Goal: Check status: Check status

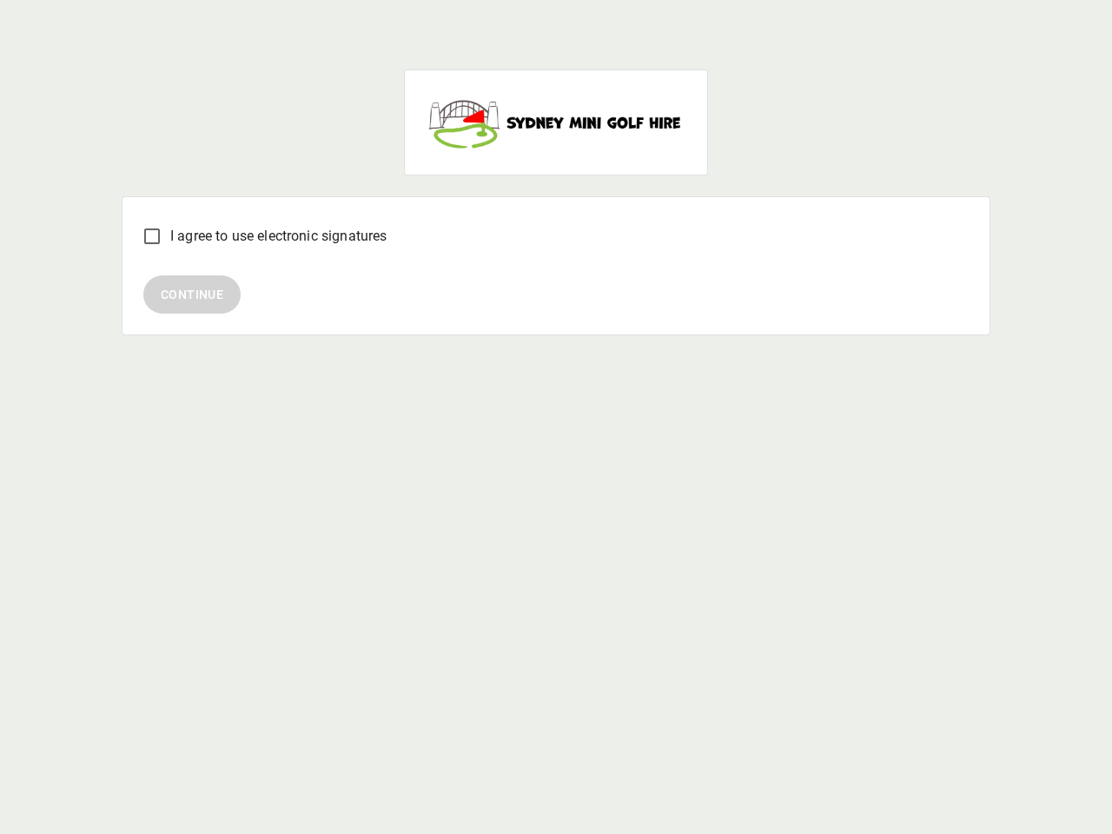
click at [556, 417] on div "I agree to use electronic signatures Continue" at bounding box center [556, 435] width 869 height 800
